Goal: Transaction & Acquisition: Purchase product/service

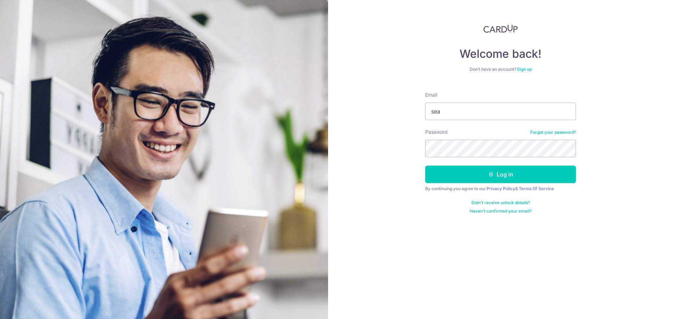
type input "seanlim.junyi@gmail.com"
click at [425, 166] on button "Log in" at bounding box center [500, 175] width 151 height 18
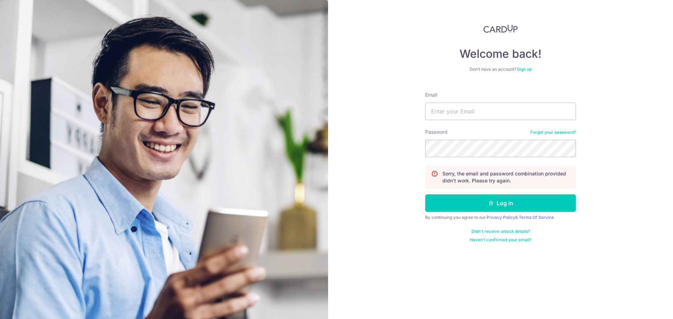
click at [547, 131] on link "Forgot your password?" at bounding box center [553, 133] width 46 height 6
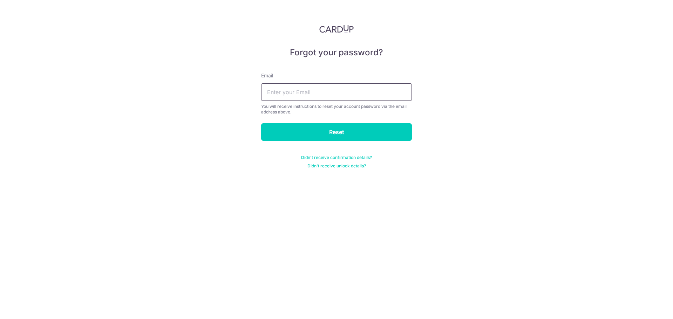
click at [371, 95] on input "text" at bounding box center [336, 92] width 151 height 18
type input "seanlim.junyi@gmail.com"
click at [337, 133] on input "Reset" at bounding box center [336, 132] width 151 height 18
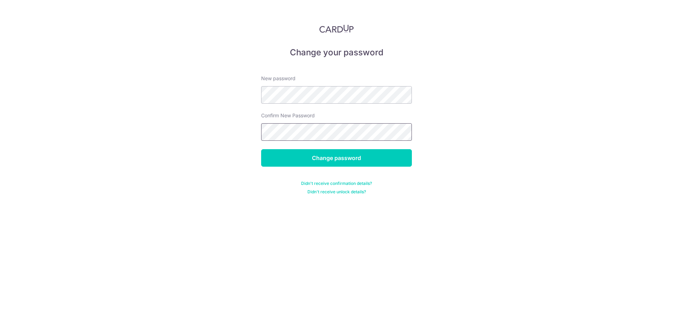
click at [261, 149] on input "Change password" at bounding box center [336, 158] width 151 height 18
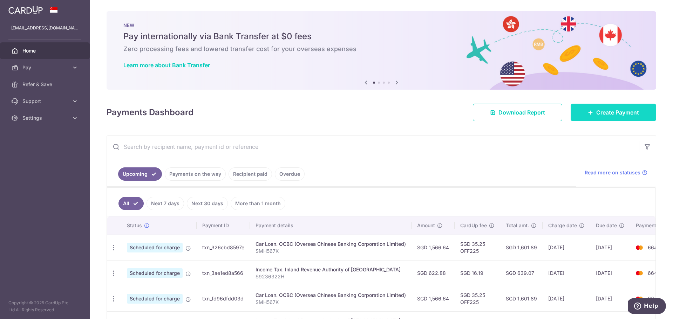
click at [591, 109] on link "Create Payment" at bounding box center [614, 113] width 86 height 18
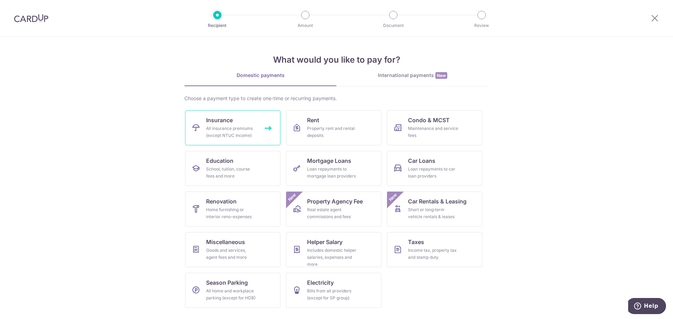
click at [216, 126] on div "All insurance premiums (except NTUC Income)" at bounding box center [231, 132] width 50 height 14
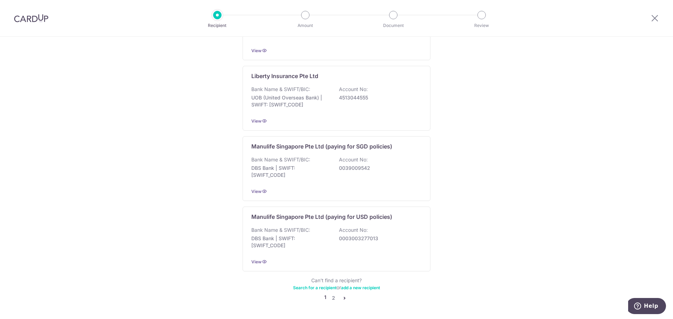
scroll to position [638, 0]
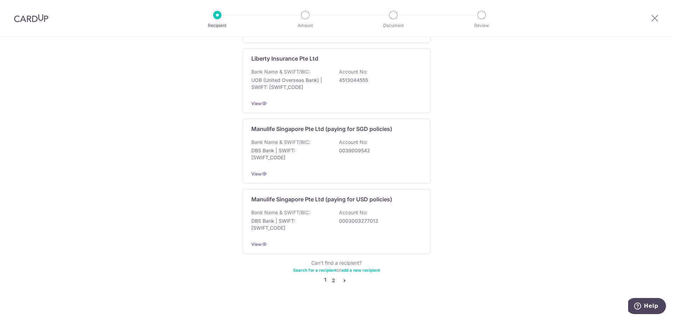
click at [333, 277] on link "2" at bounding box center [333, 281] width 8 height 8
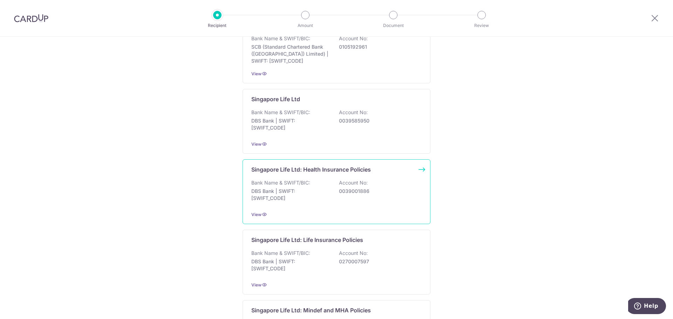
scroll to position [175, 0]
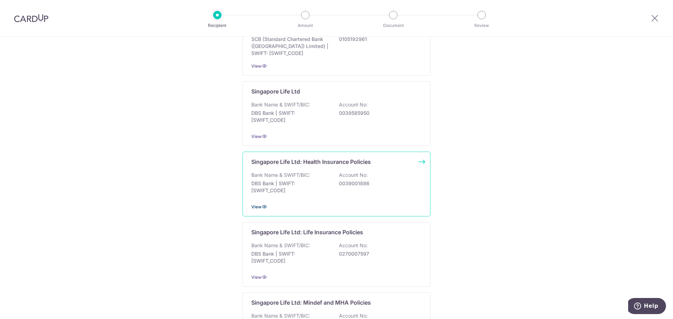
click at [262, 206] on icon at bounding box center [265, 207] width 6 height 6
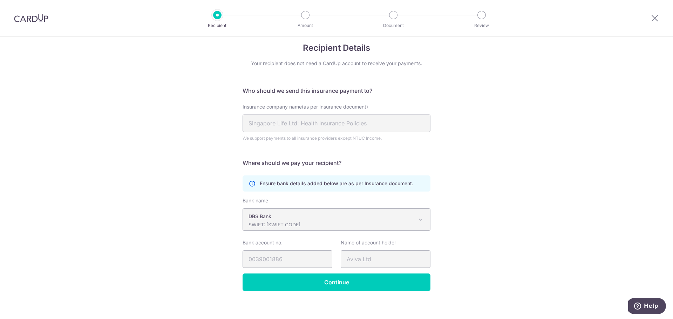
scroll to position [14, 0]
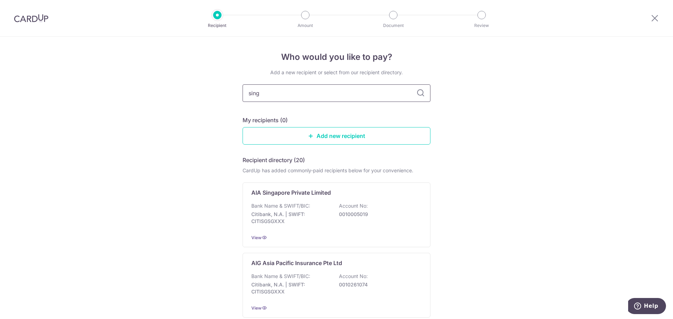
type input "singl"
type input "singife"
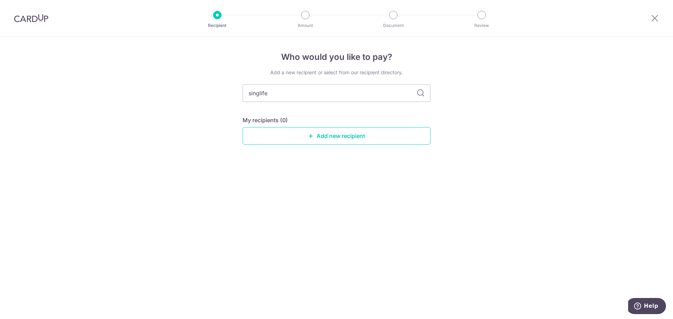
type input "singlife"
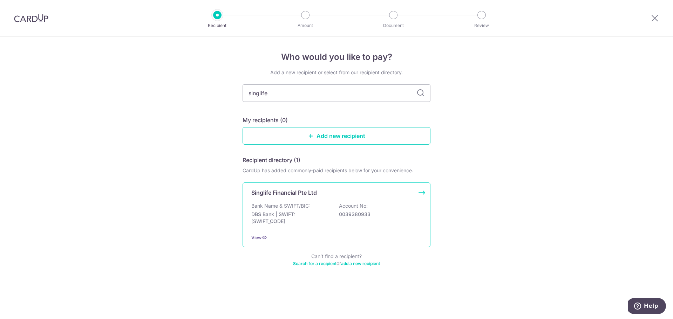
click at [386, 216] on p "0039380933" at bounding box center [378, 214] width 79 height 7
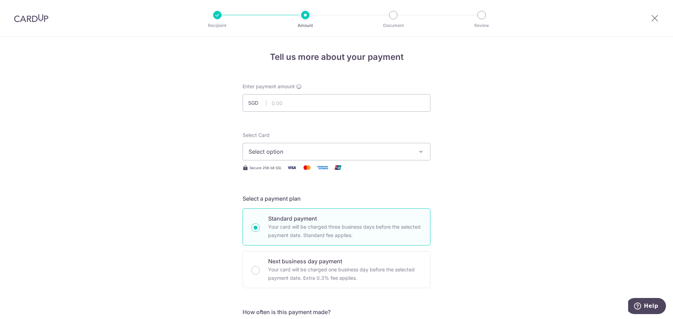
click at [373, 156] on button "Select option" at bounding box center [337, 152] width 188 height 18
click at [385, 155] on span "Select option" at bounding box center [330, 152] width 163 height 8
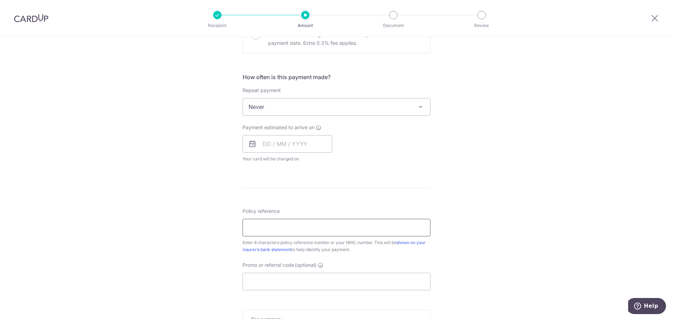
scroll to position [246, 0]
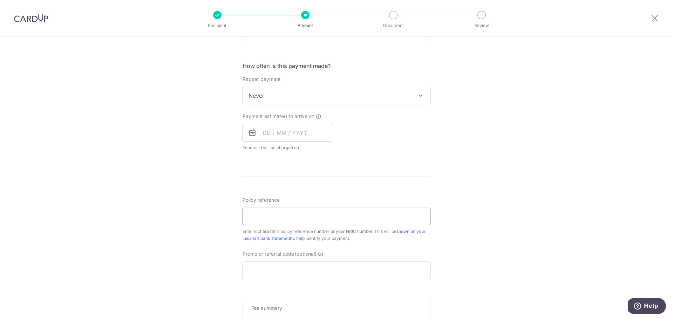
click at [333, 215] on input "Policy reference" at bounding box center [337, 217] width 188 height 18
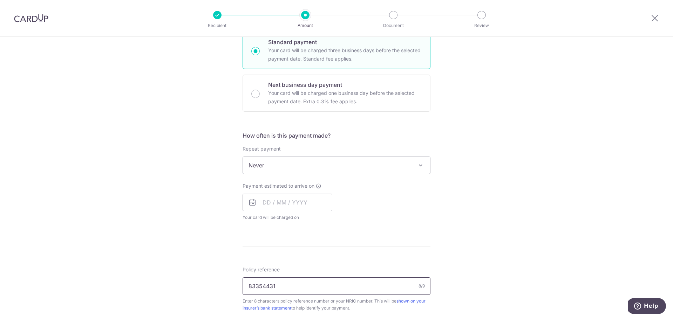
scroll to position [176, 0]
type input "83354431"
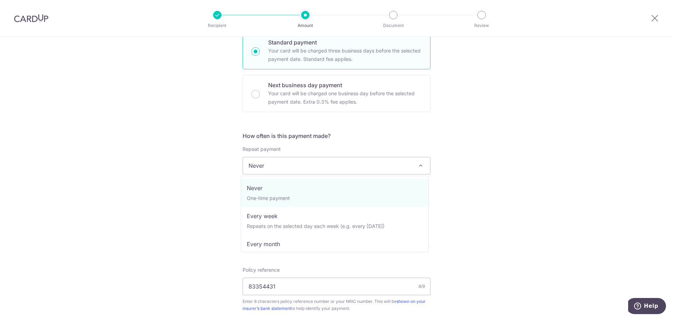
click at [344, 169] on span "Never" at bounding box center [336, 165] width 187 height 17
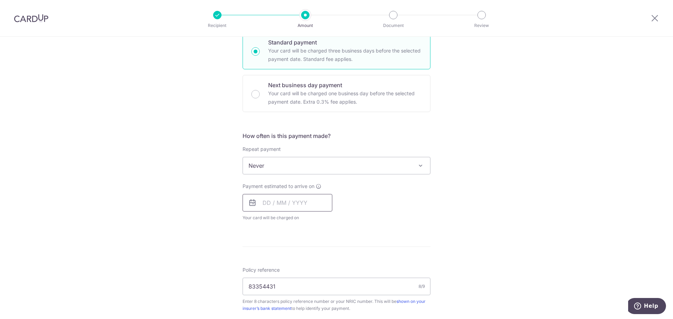
click at [288, 203] on input "text" at bounding box center [288, 203] width 90 height 18
drag, startPoint x: 298, startPoint y: 282, endPoint x: 474, endPoint y: 190, distance: 198.9
click at [298, 282] on link "15" at bounding box center [298, 280] width 11 height 11
type input "[DATE]"
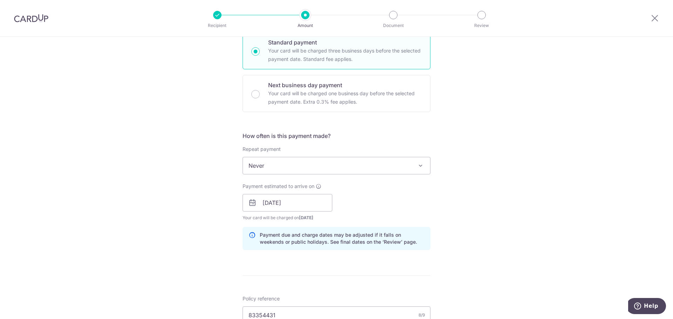
click at [473, 190] on div "Tell us more about your payment Enter payment amount SGD Select Card Select opt…" at bounding box center [336, 191] width 673 height 663
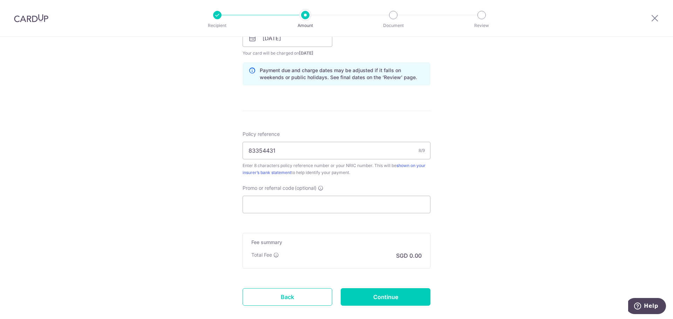
scroll to position [380, 0]
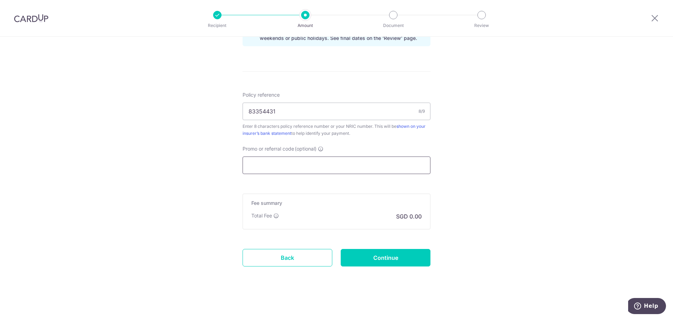
click at [324, 163] on input "Promo or referral code (optional)" at bounding box center [337, 166] width 188 height 18
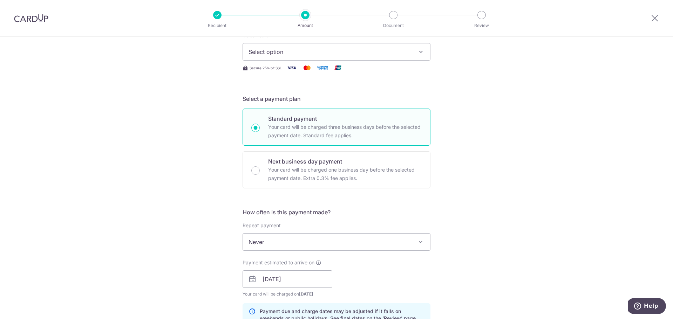
scroll to position [0, 0]
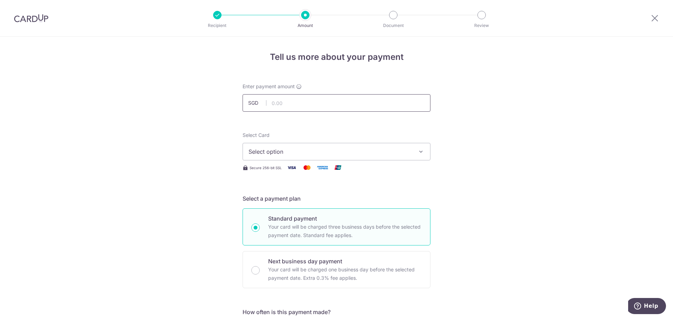
click at [328, 102] on input "text" at bounding box center [337, 103] width 188 height 18
type input "3,788.00"
click at [342, 154] on span "Select option" at bounding box center [330, 152] width 163 height 8
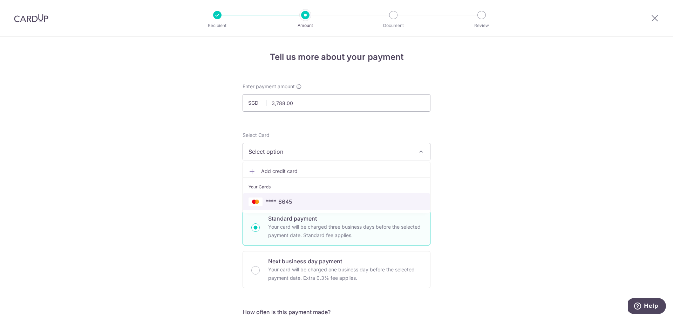
click at [345, 204] on span "**** 6645" at bounding box center [337, 202] width 176 height 8
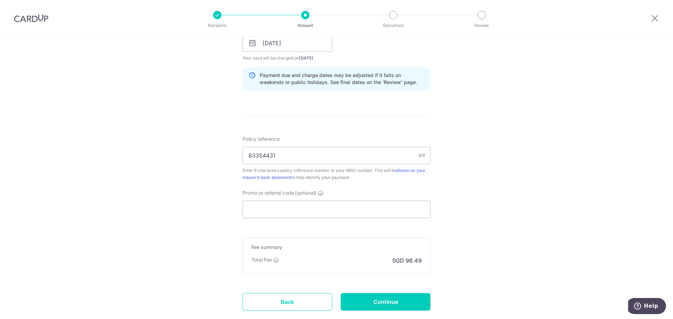
scroll to position [351, 0]
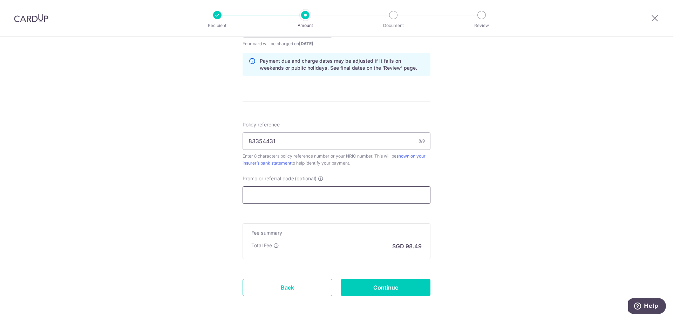
click at [322, 191] on input "Promo or referral code (optional)" at bounding box center [337, 196] width 188 height 18
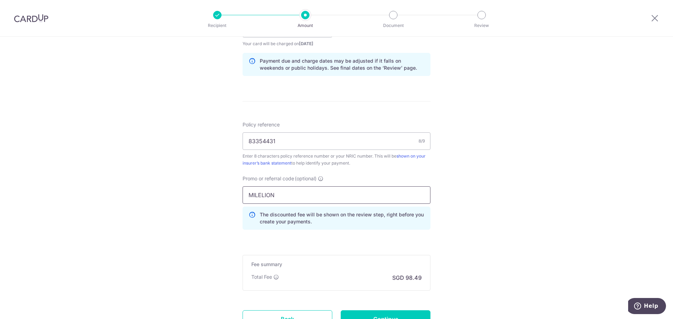
type input "MILELION"
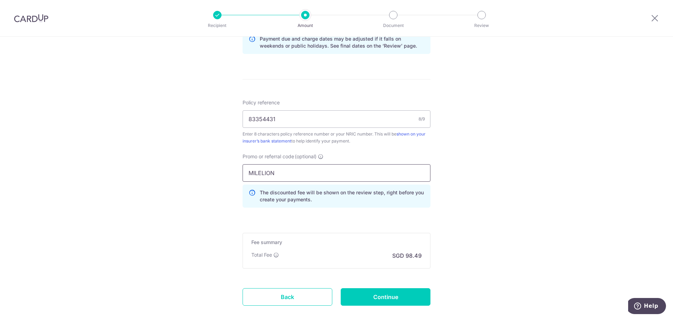
scroll to position [412, 0]
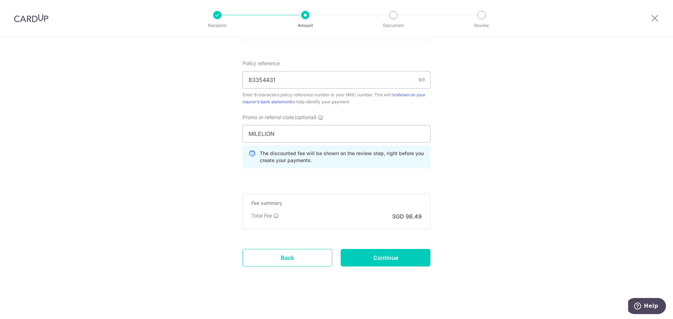
drag, startPoint x: 529, startPoint y: 185, endPoint x: 526, endPoint y: 187, distance: 3.8
click at [413, 257] on input "Continue" at bounding box center [386, 258] width 90 height 18
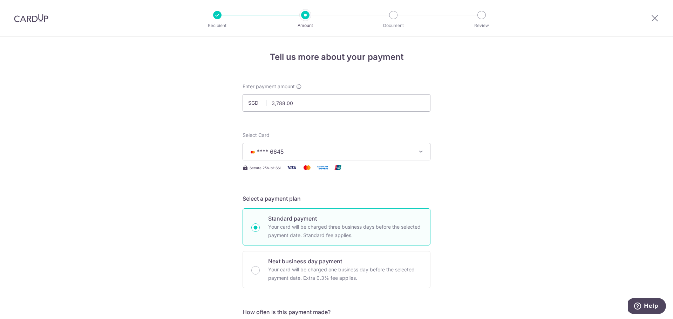
scroll to position [422, 0]
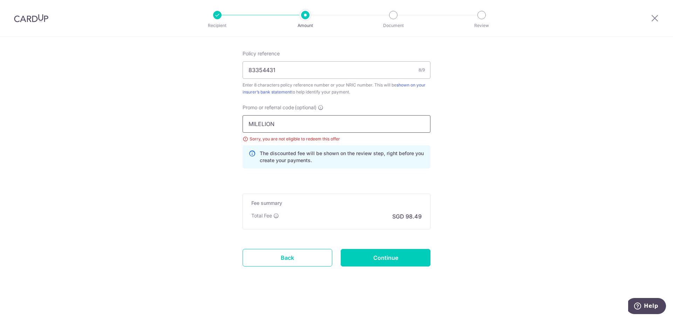
drag, startPoint x: 314, startPoint y: 123, endPoint x: 200, endPoint y: 114, distance: 114.3
type input "OFF225"
click at [374, 257] on input "Continue" at bounding box center [386, 258] width 90 height 18
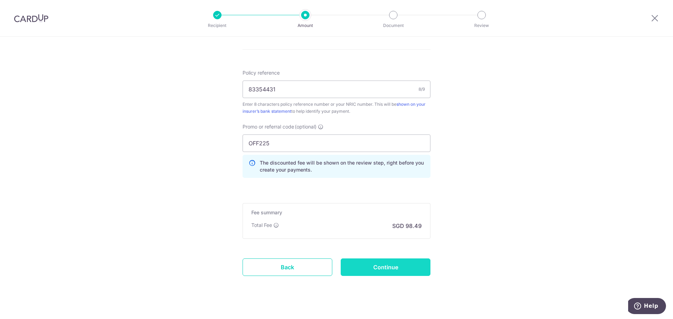
scroll to position [412, 0]
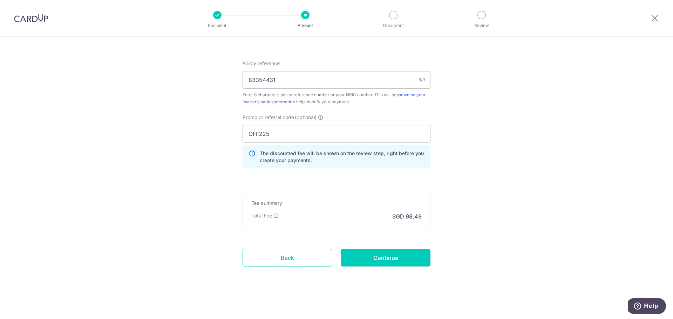
click at [408, 258] on input "Continue" at bounding box center [386, 258] width 90 height 18
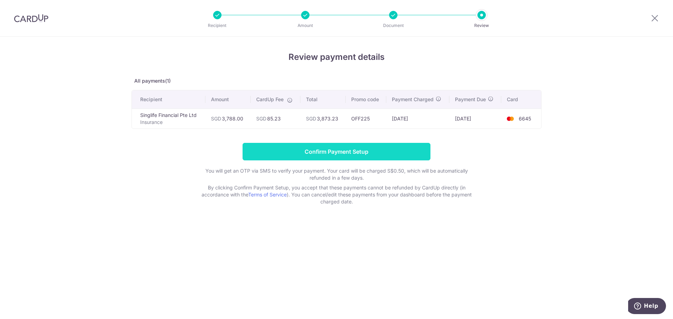
click at [362, 148] on input "Confirm Payment Setup" at bounding box center [337, 152] width 188 height 18
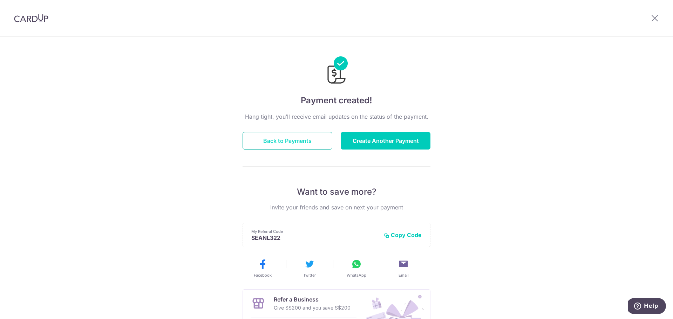
click at [298, 136] on button "Back to Payments" at bounding box center [288, 141] width 90 height 18
